Goal: Register for event/course

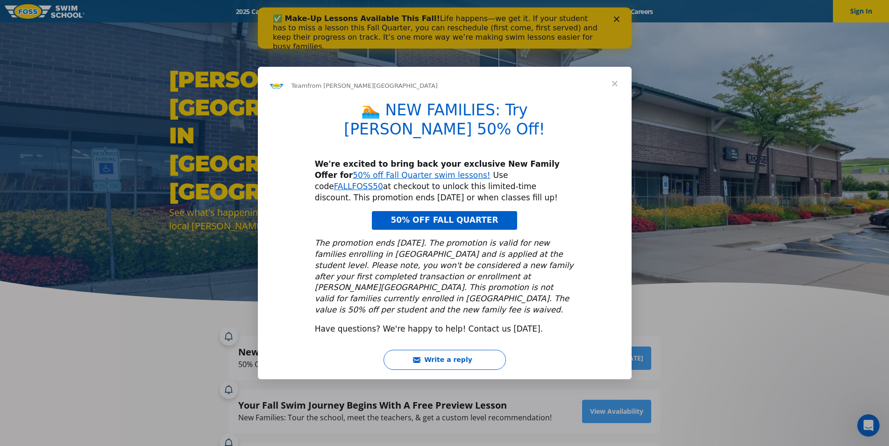
click at [618, 98] on span "Close" at bounding box center [615, 84] width 34 height 34
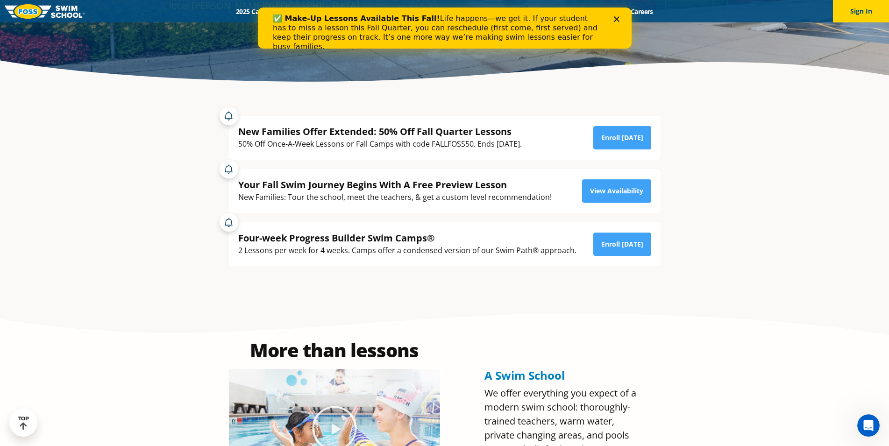
scroll to position [143, 0]
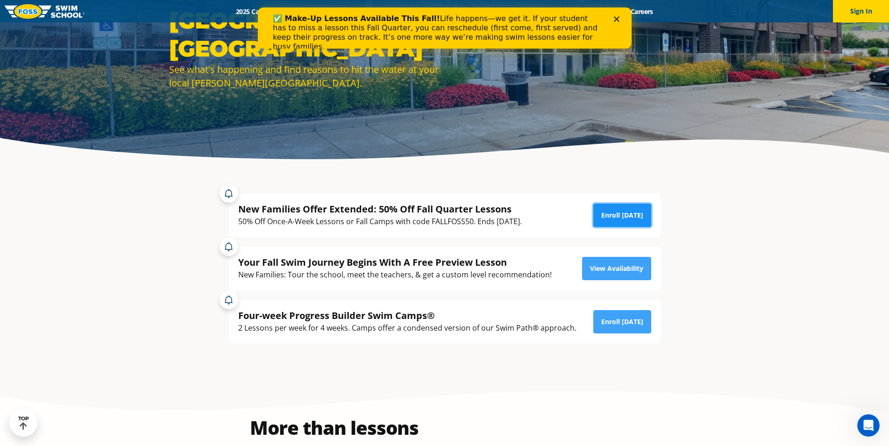
click at [613, 213] on link "Enroll Today" at bounding box center [623, 215] width 58 height 23
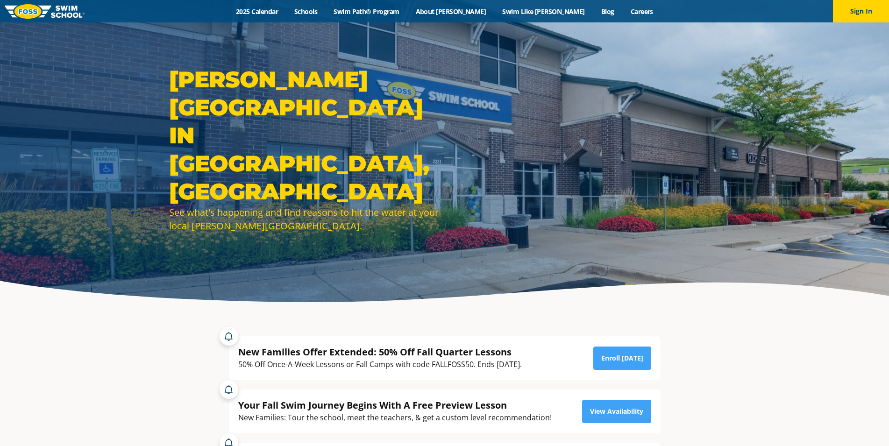
scroll to position [143, 0]
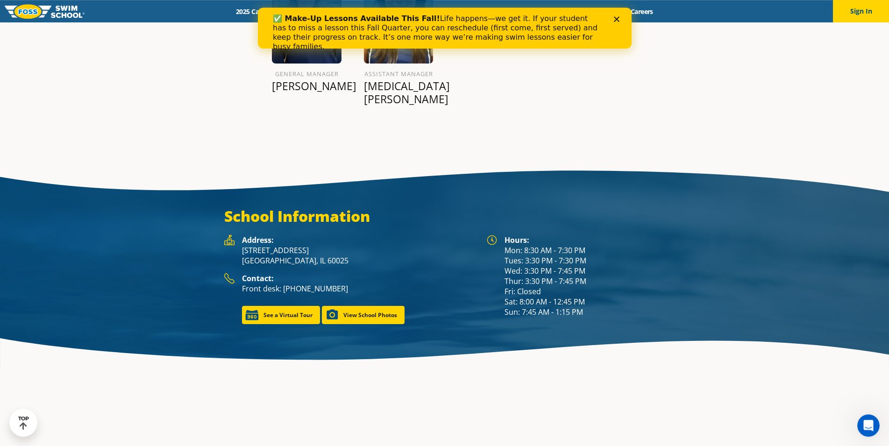
scroll to position [1382, 0]
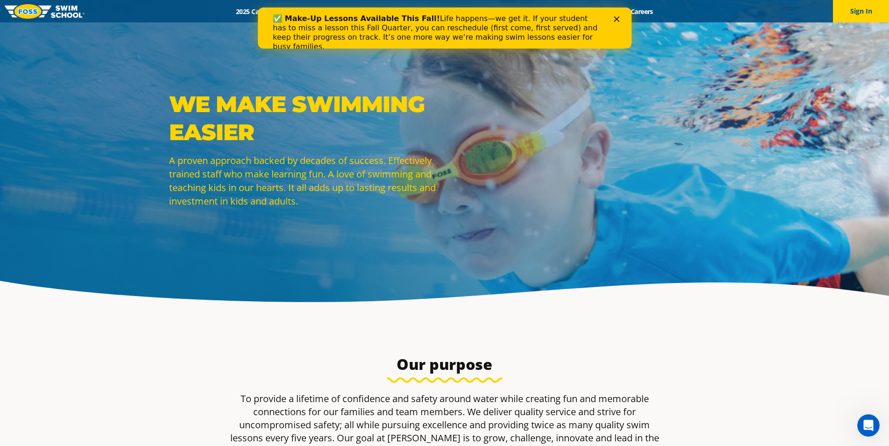
click at [618, 23] on div "✅ Make-Up Lessons Available This Fall! Life happens—we get it. If your student …" at bounding box center [444, 32] width 374 height 43
click at [613, 17] on div "✅ Make-Up Lessons Available This Fall! Life happens—we get it. If your student …" at bounding box center [444, 32] width 344 height 43
click at [616, 20] on polygon "Close" at bounding box center [617, 19] width 6 height 6
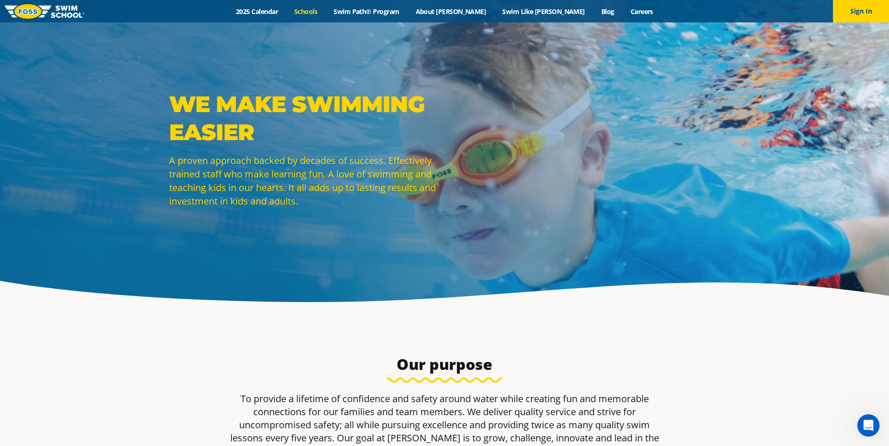
click at [326, 13] on link "Schools" at bounding box center [305, 11] width 39 height 9
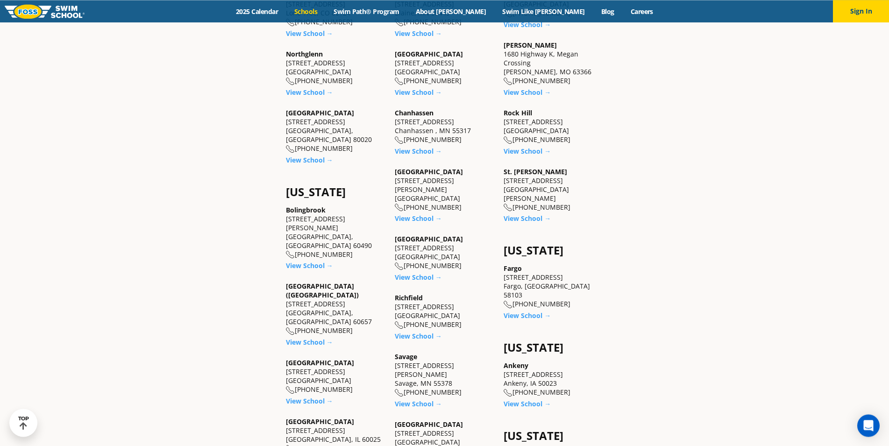
scroll to position [524, 0]
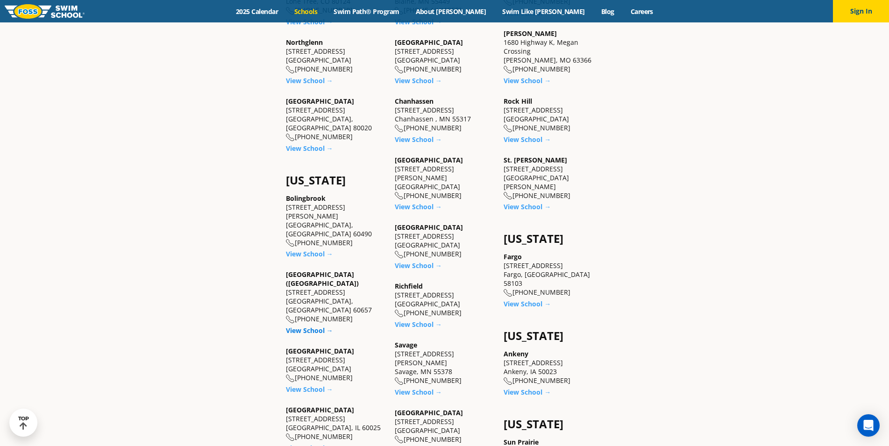
click at [308, 326] on link "View School →" at bounding box center [309, 330] width 47 height 9
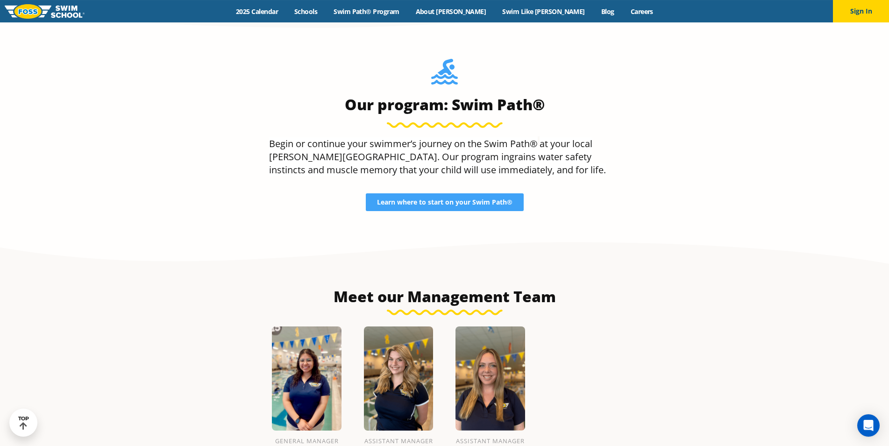
scroll to position [1001, 0]
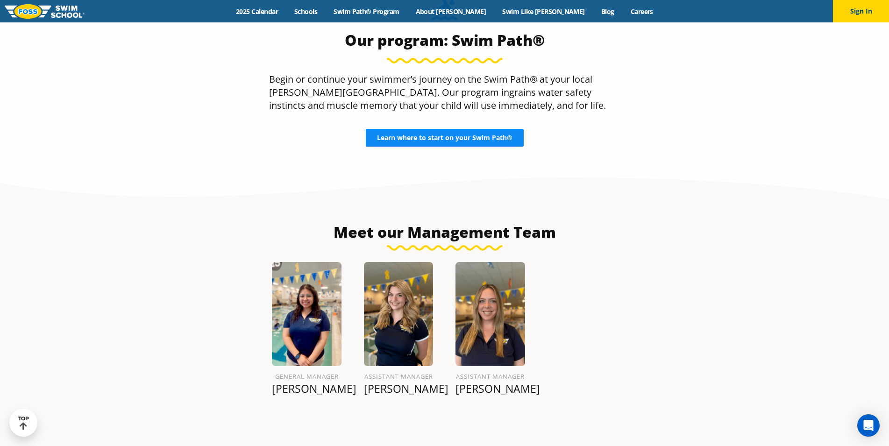
click at [462, 129] on link "Learn where to start on your Swim Path®" at bounding box center [445, 138] width 158 height 18
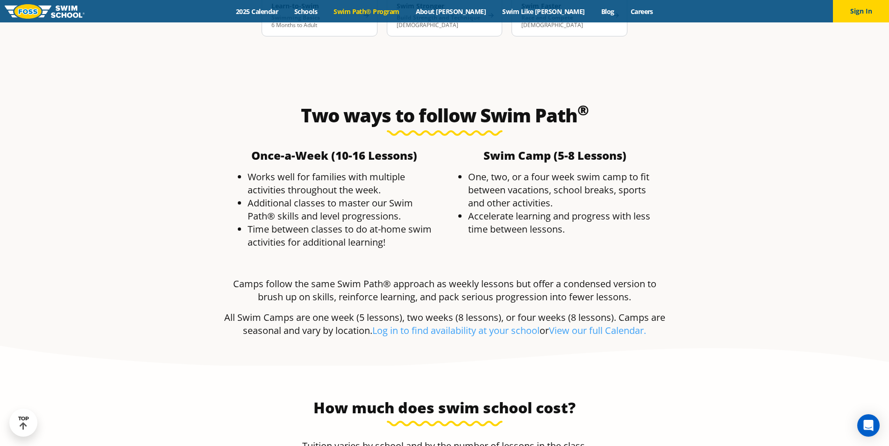
scroll to position [1764, 0]
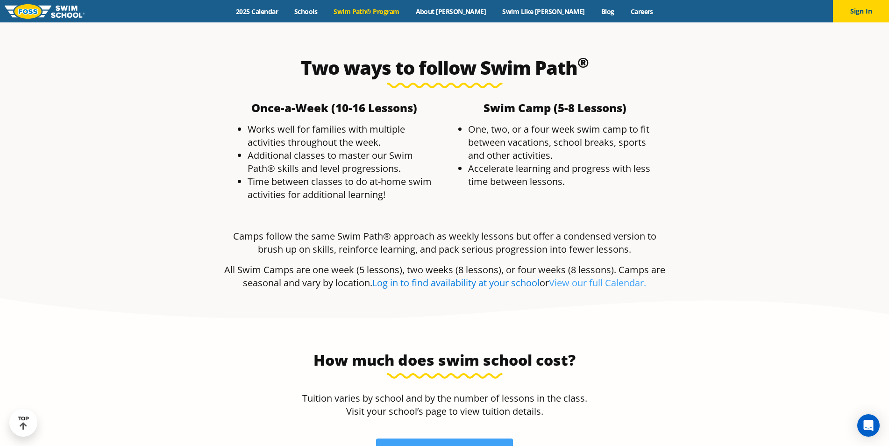
click at [474, 277] on link "Log in to find availability at your school" at bounding box center [455, 283] width 167 height 13
